Goal: Information Seeking & Learning: Find specific fact

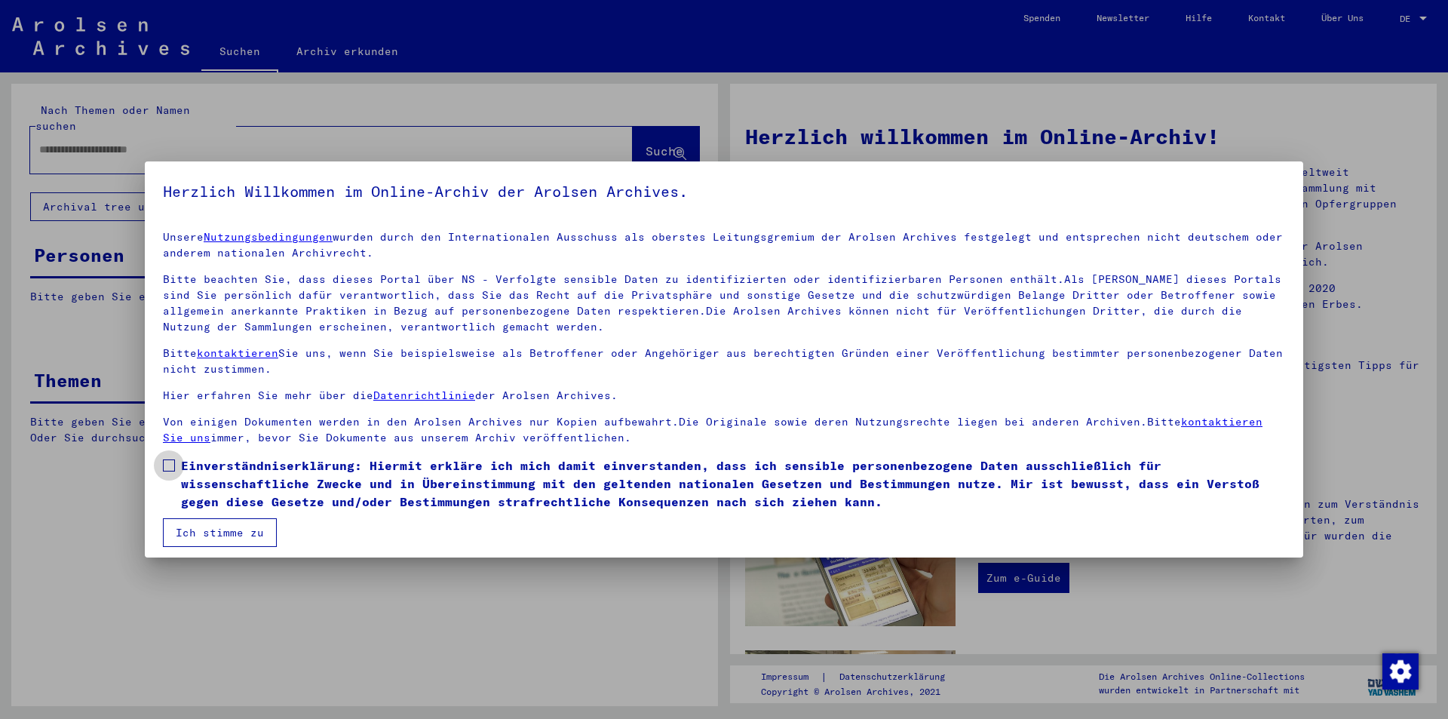
click at [163, 461] on span at bounding box center [169, 465] width 12 height 12
click at [189, 527] on button "Ich stimme zu" at bounding box center [220, 532] width 114 height 29
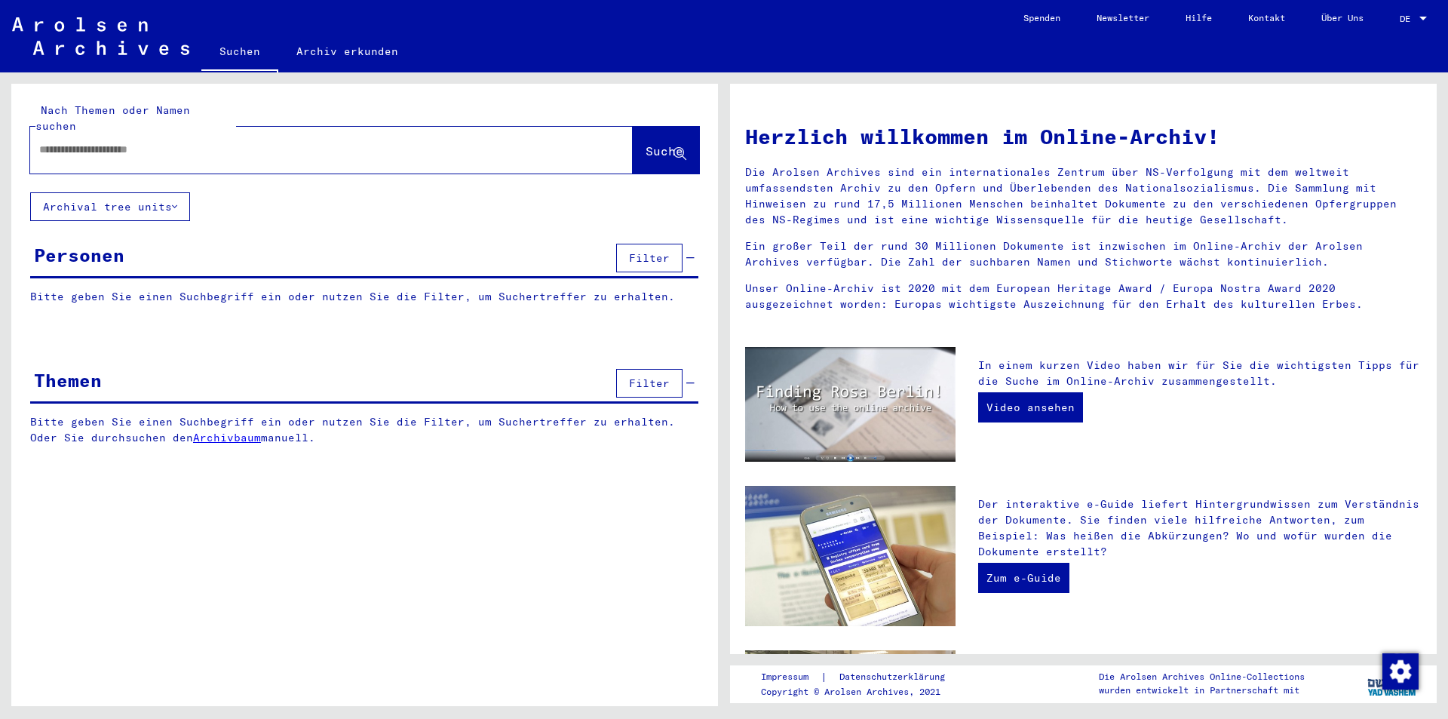
click at [39, 142] on input "text" at bounding box center [313, 150] width 548 height 16
type input "**********"
click at [650, 143] on span "Suche" at bounding box center [664, 150] width 38 height 15
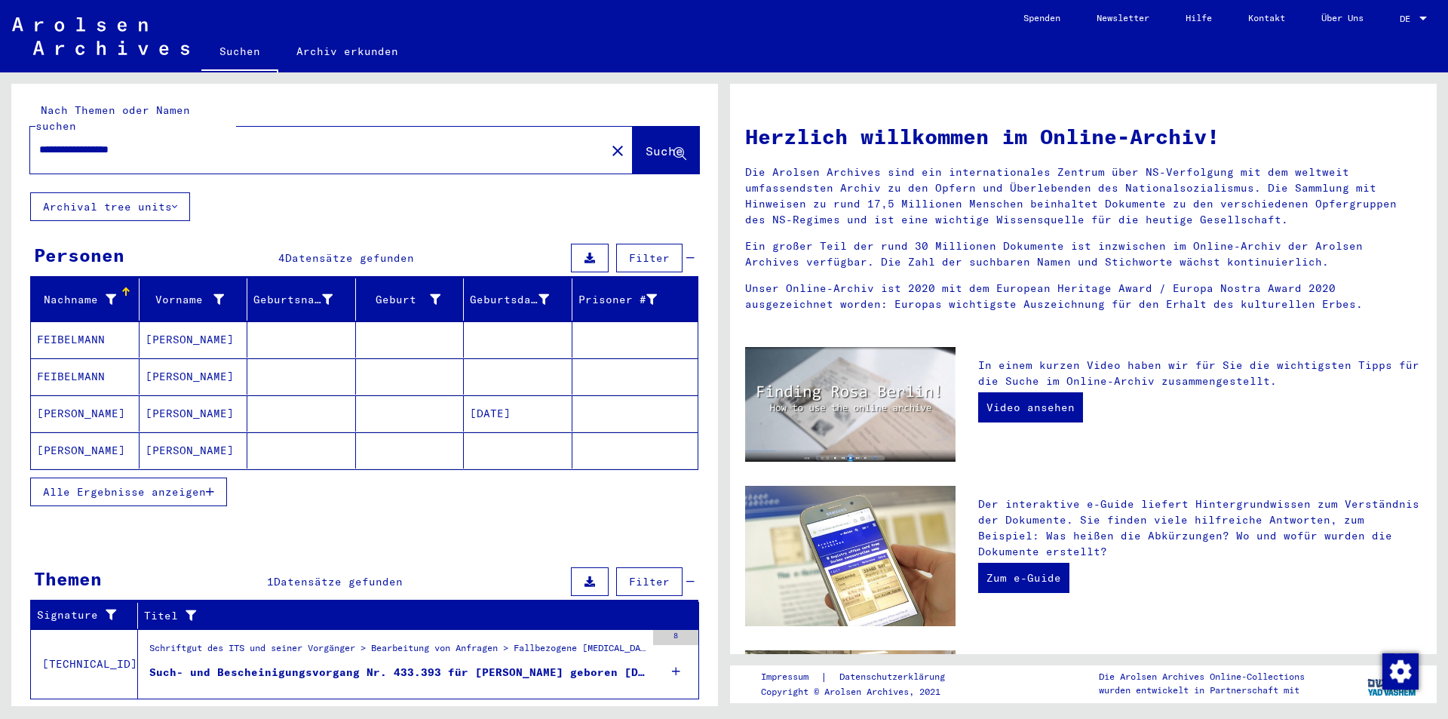
click at [246, 664] on div "Such- und Bescheinigungsvorgang Nr. 433.393 für [PERSON_NAME] geboren [DEMOGRAP…" at bounding box center [397, 672] width 496 height 16
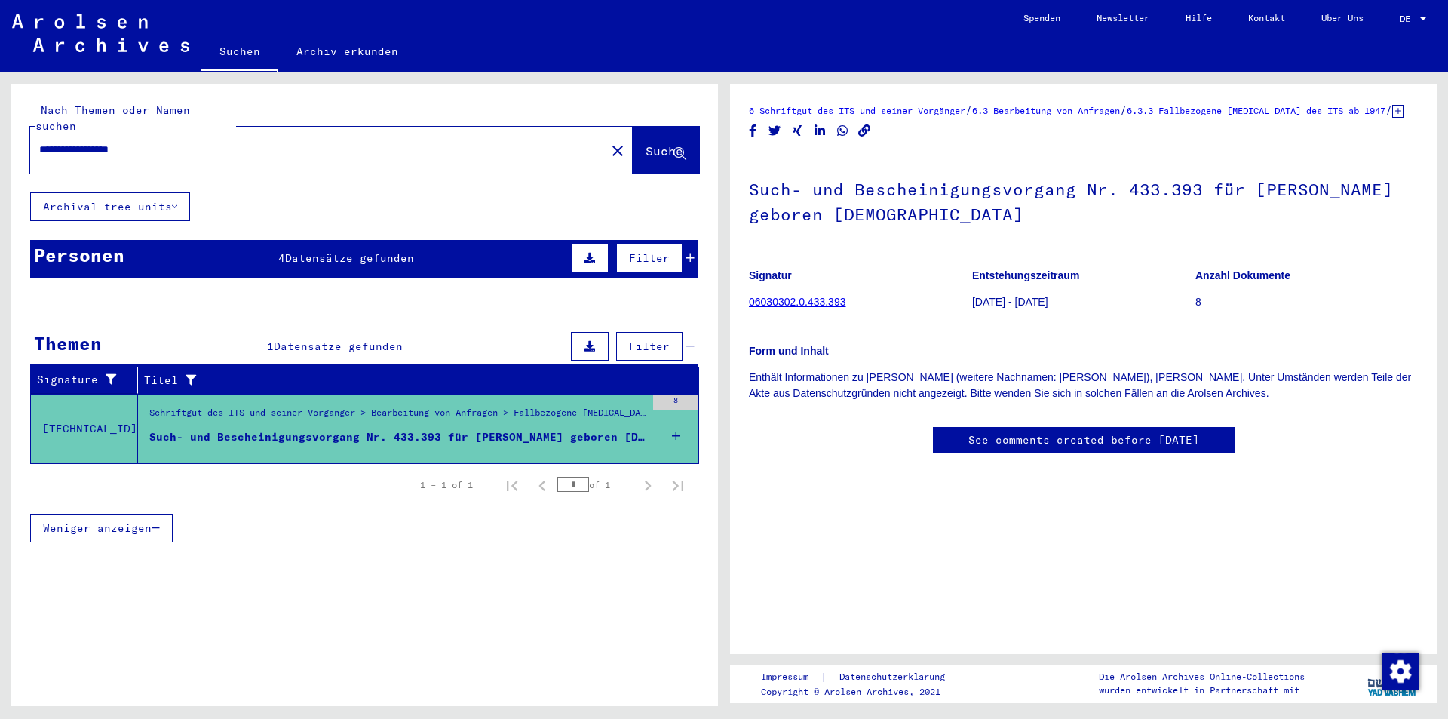
click at [228, 429] on div "Such- und Bescheinigungsvorgang Nr. 433.393 für [PERSON_NAME] geboren [DEMOGRAP…" at bounding box center [397, 437] width 496 height 16
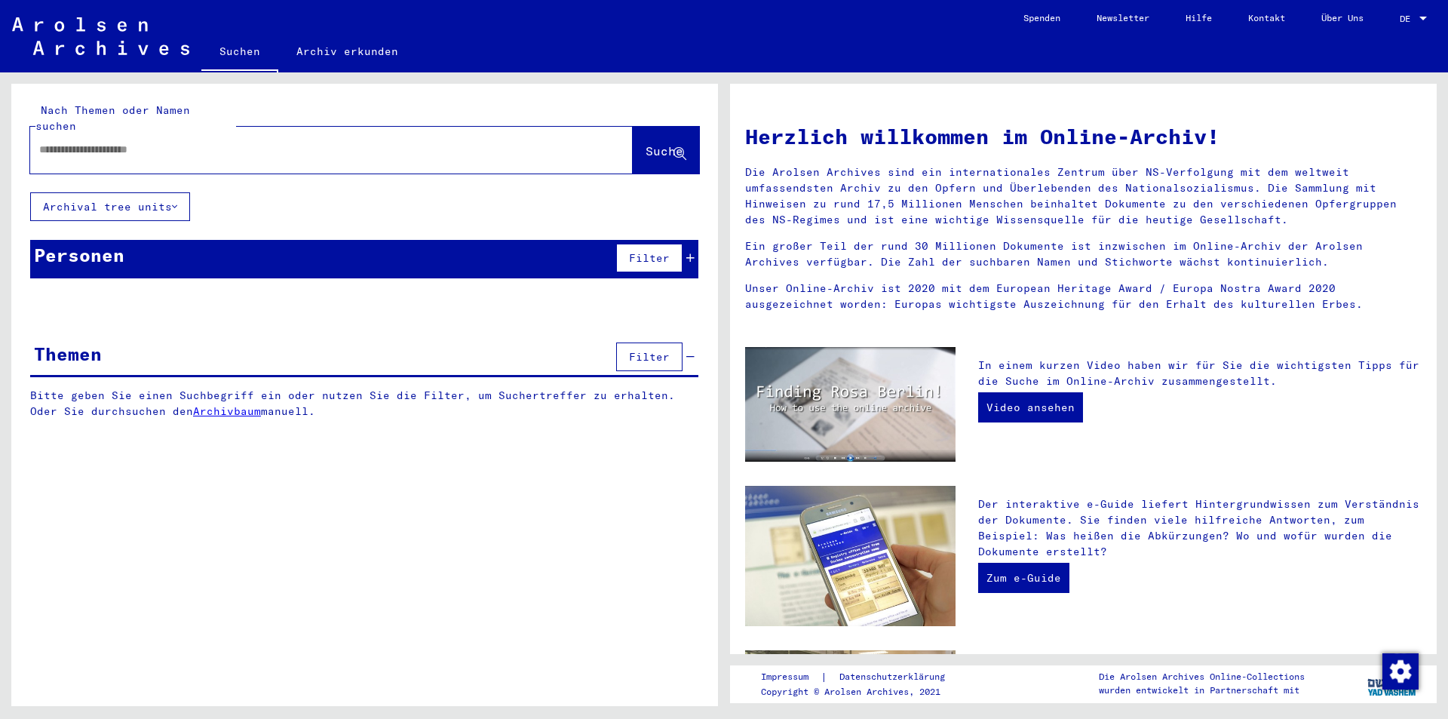
click at [690, 253] on icon at bounding box center [690, 258] width 8 height 11
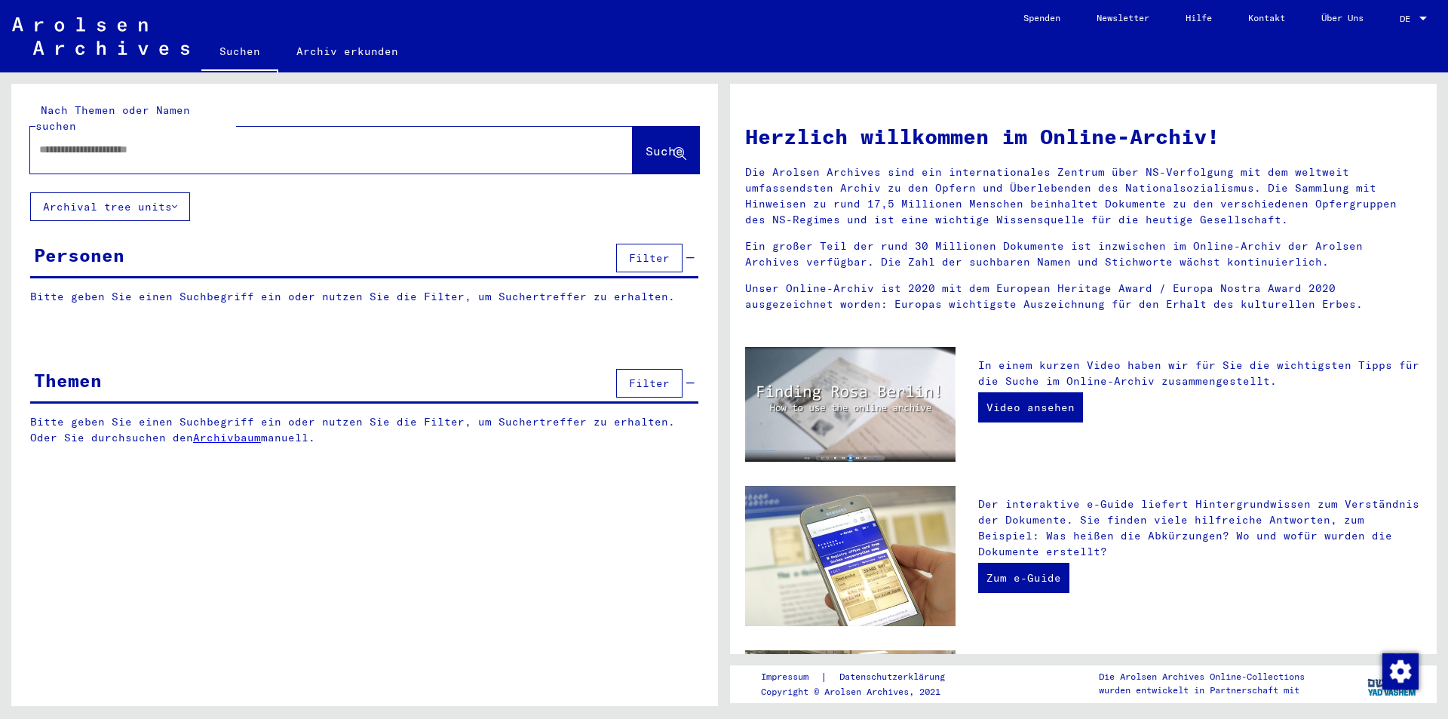
click at [644, 376] on span "Filter" at bounding box center [649, 383] width 41 height 14
